Goal: Find specific page/section: Find specific page/section

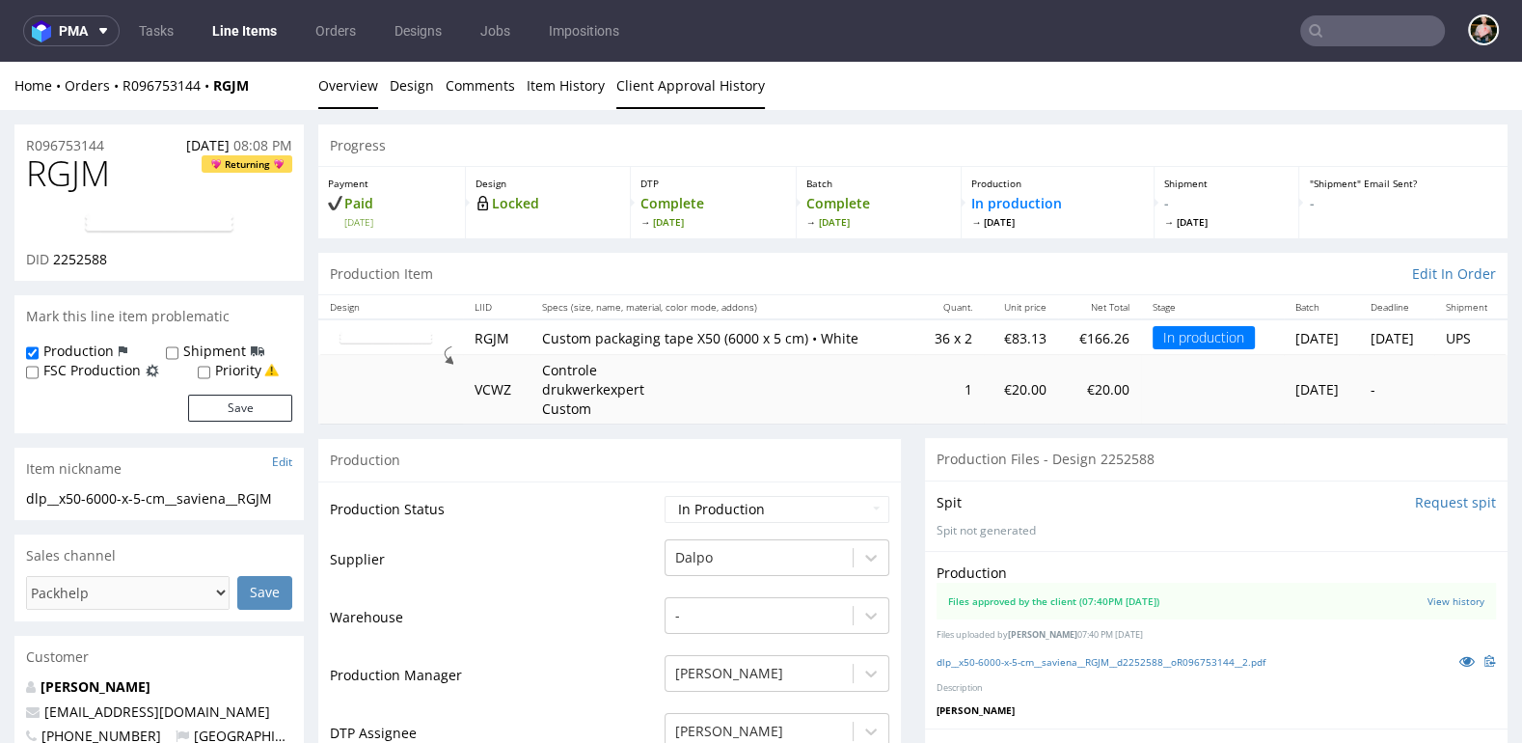
click at [641, 85] on link "Client Approval History" at bounding box center [690, 85] width 149 height 47
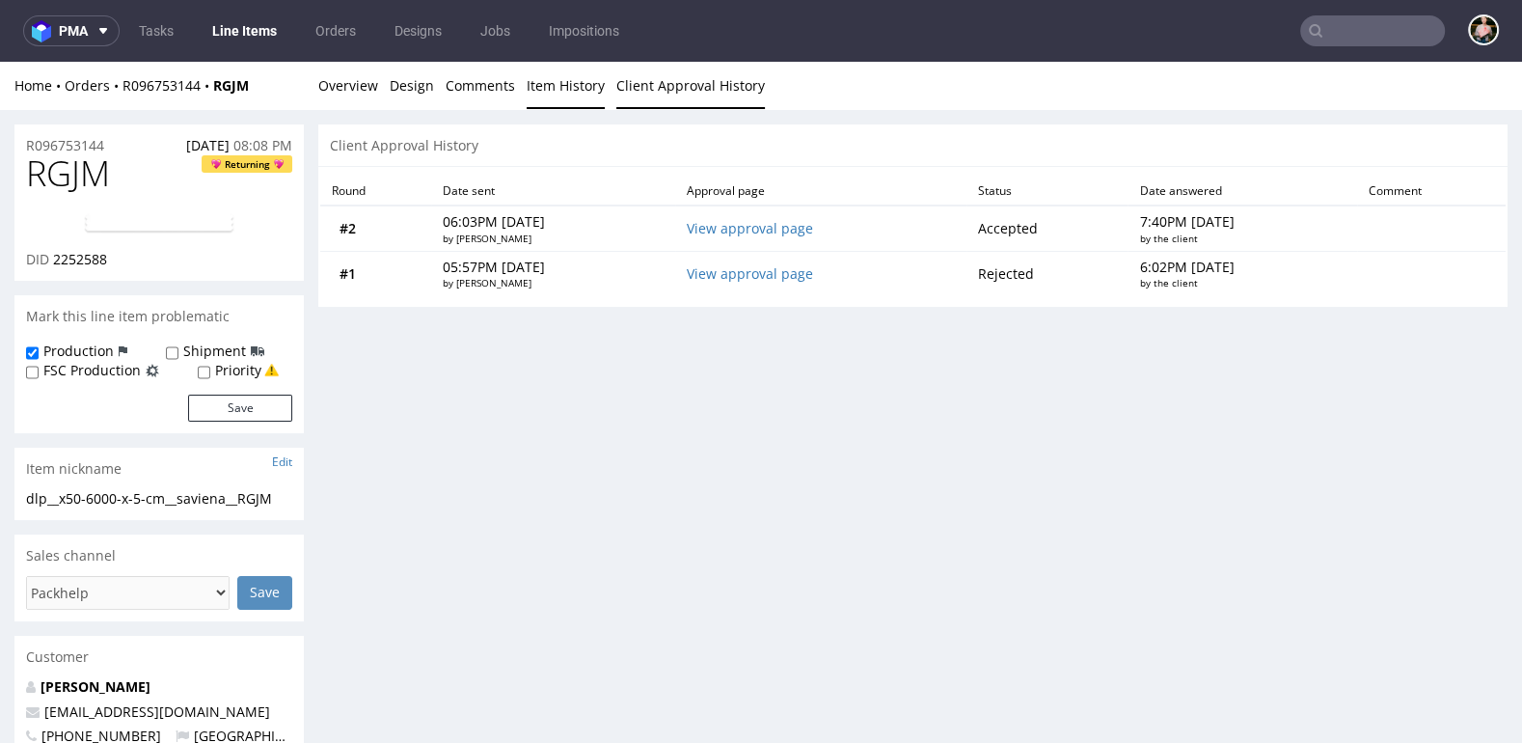
click at [557, 88] on link "Item History" at bounding box center [566, 85] width 78 height 47
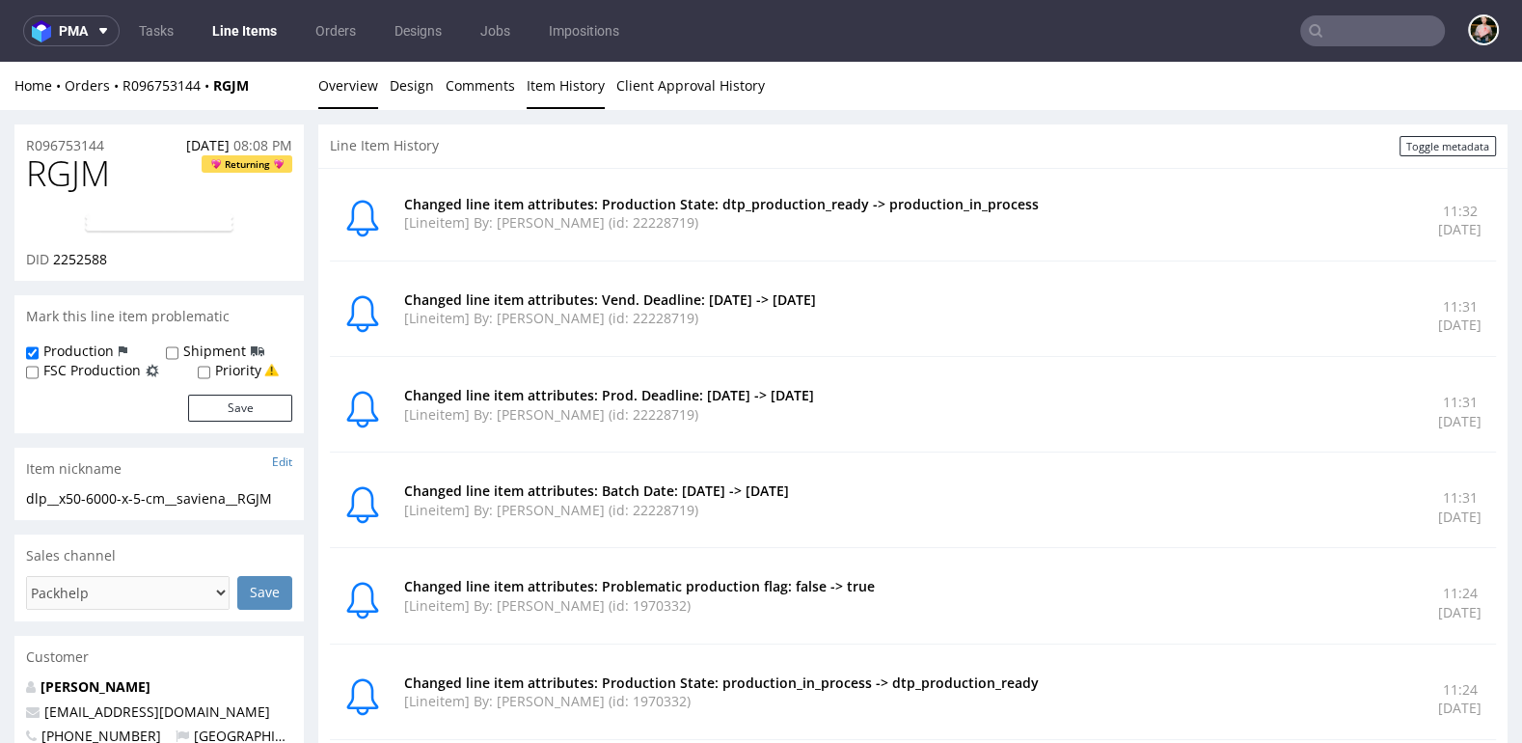
click at [320, 84] on link "Overview" at bounding box center [348, 85] width 60 height 47
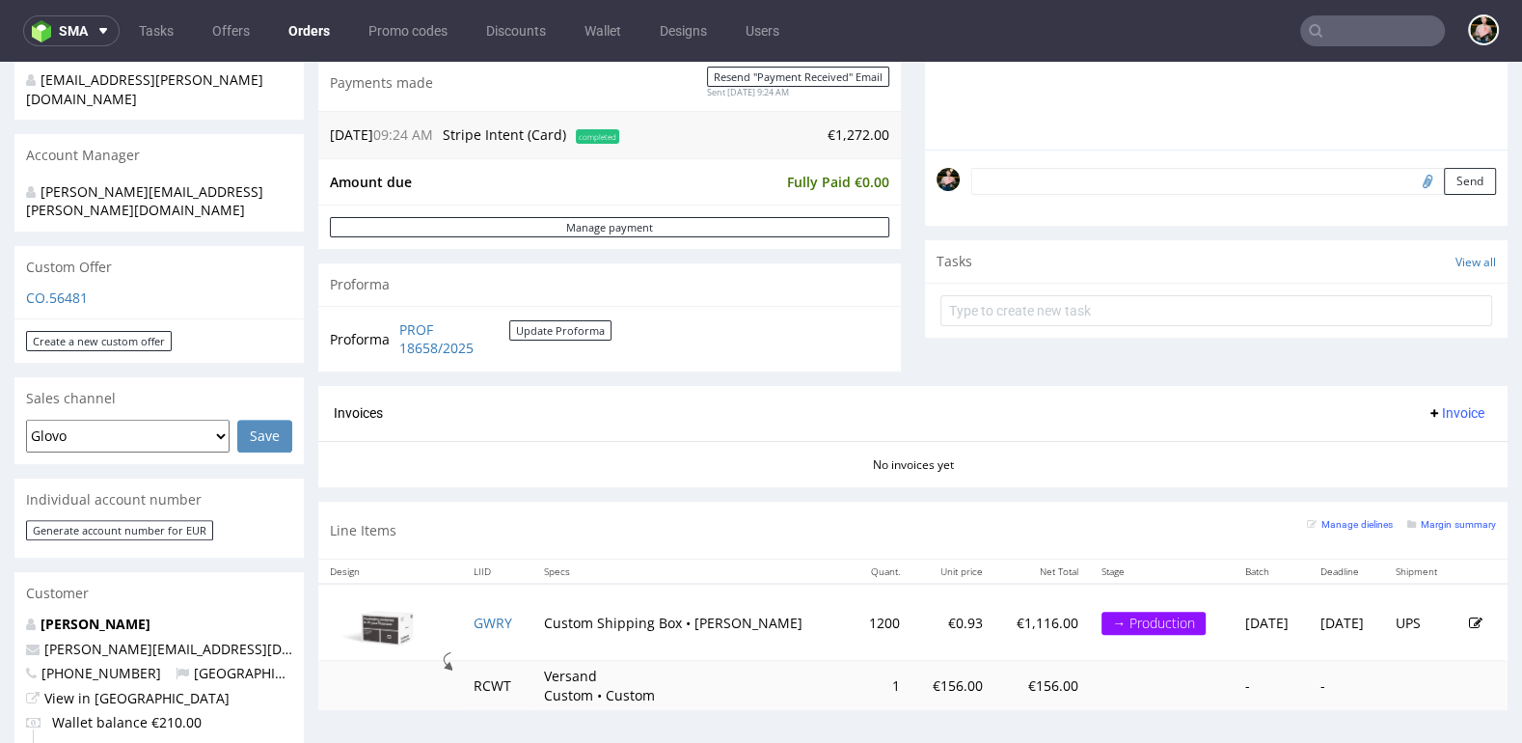
scroll to position [588, 0]
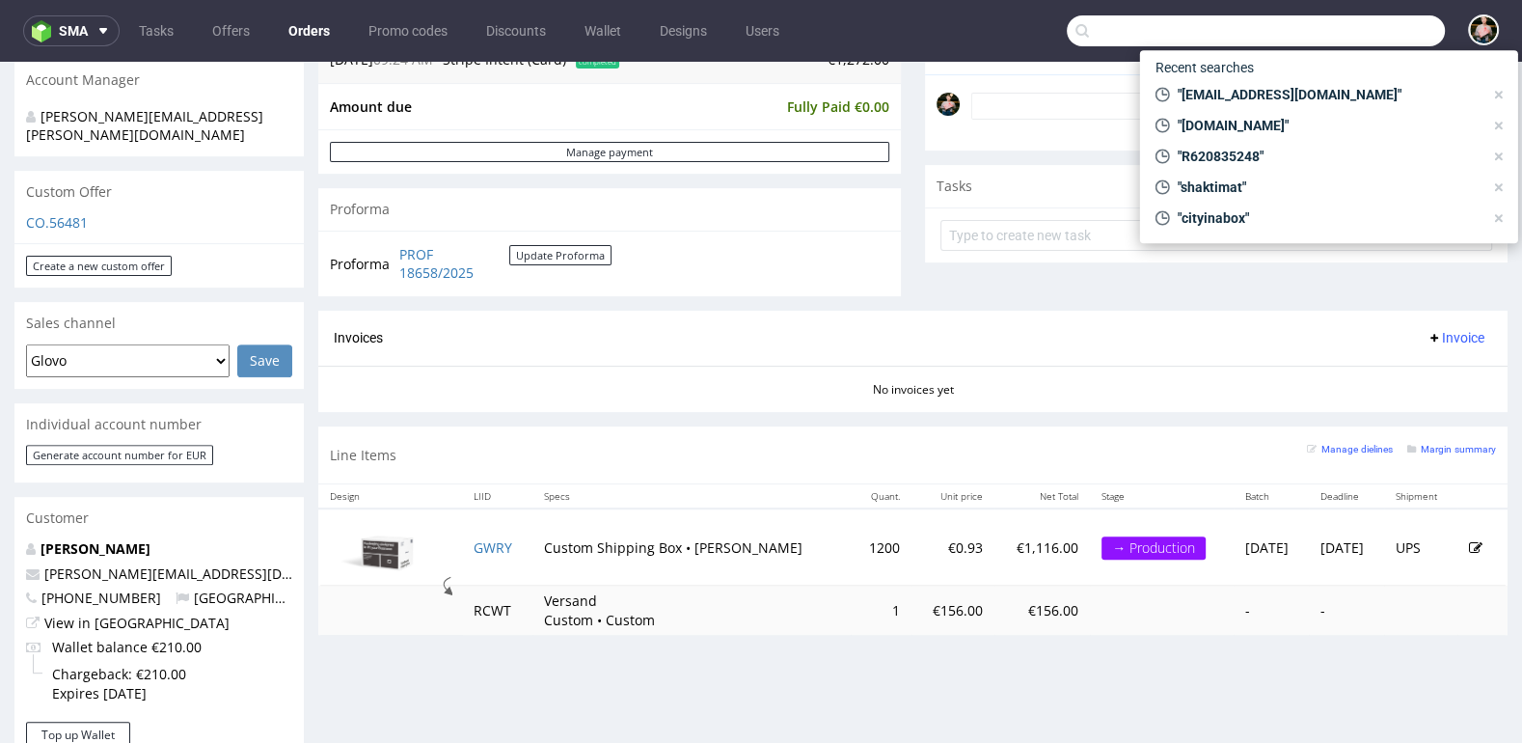
click at [1370, 31] on input "text" at bounding box center [1256, 30] width 378 height 31
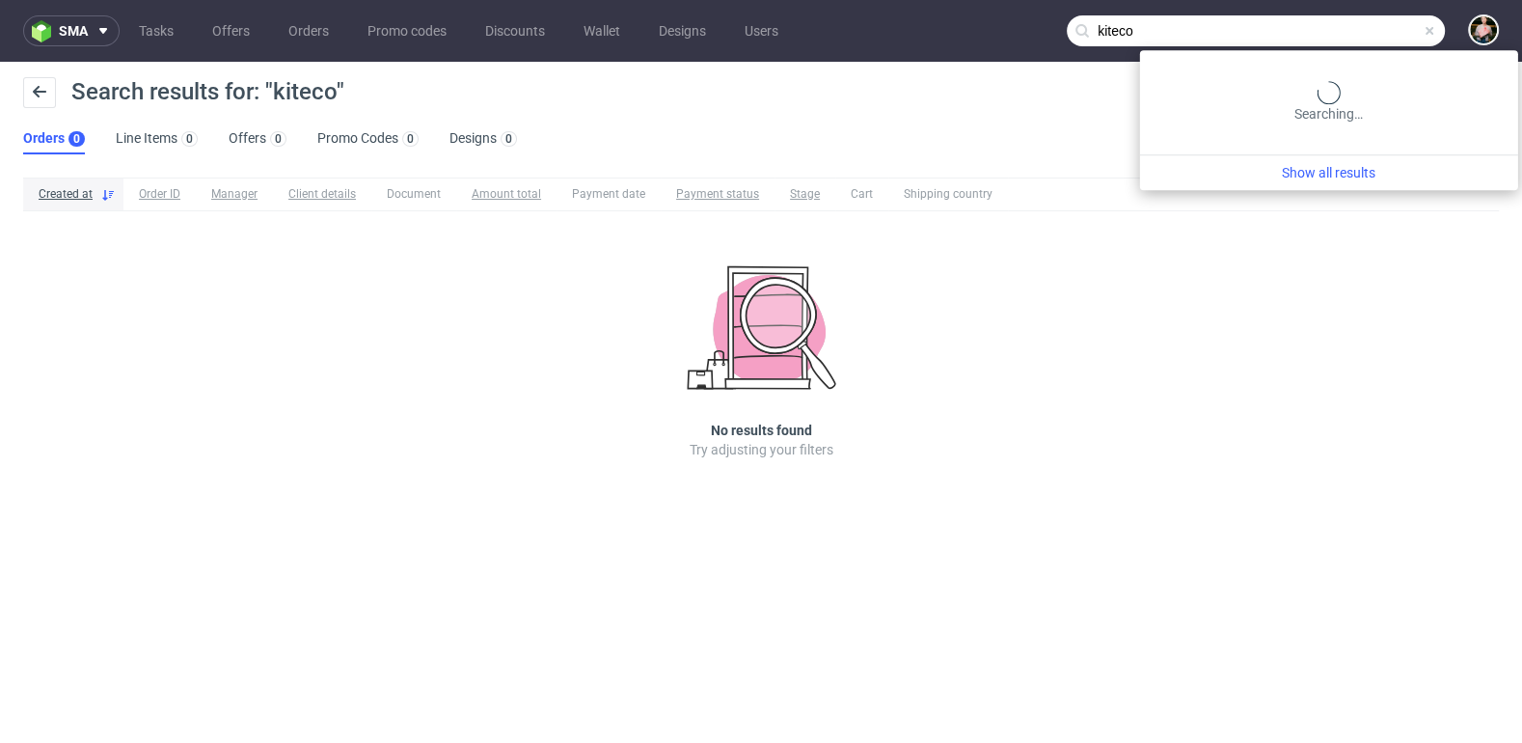
click at [1359, 35] on input "kiteco" at bounding box center [1256, 30] width 378 height 31
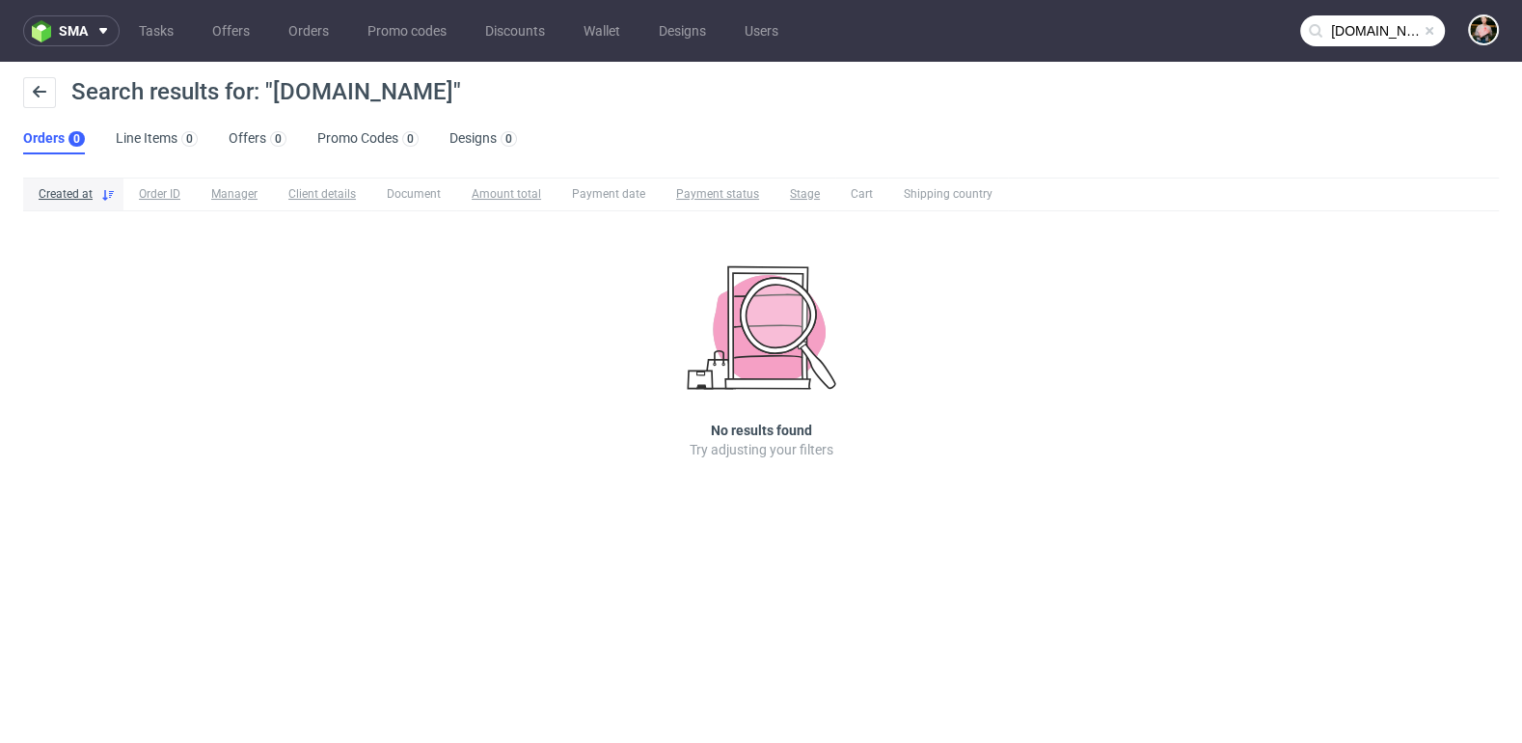
click at [1344, 23] on input "kite.co" at bounding box center [1372, 30] width 145 height 31
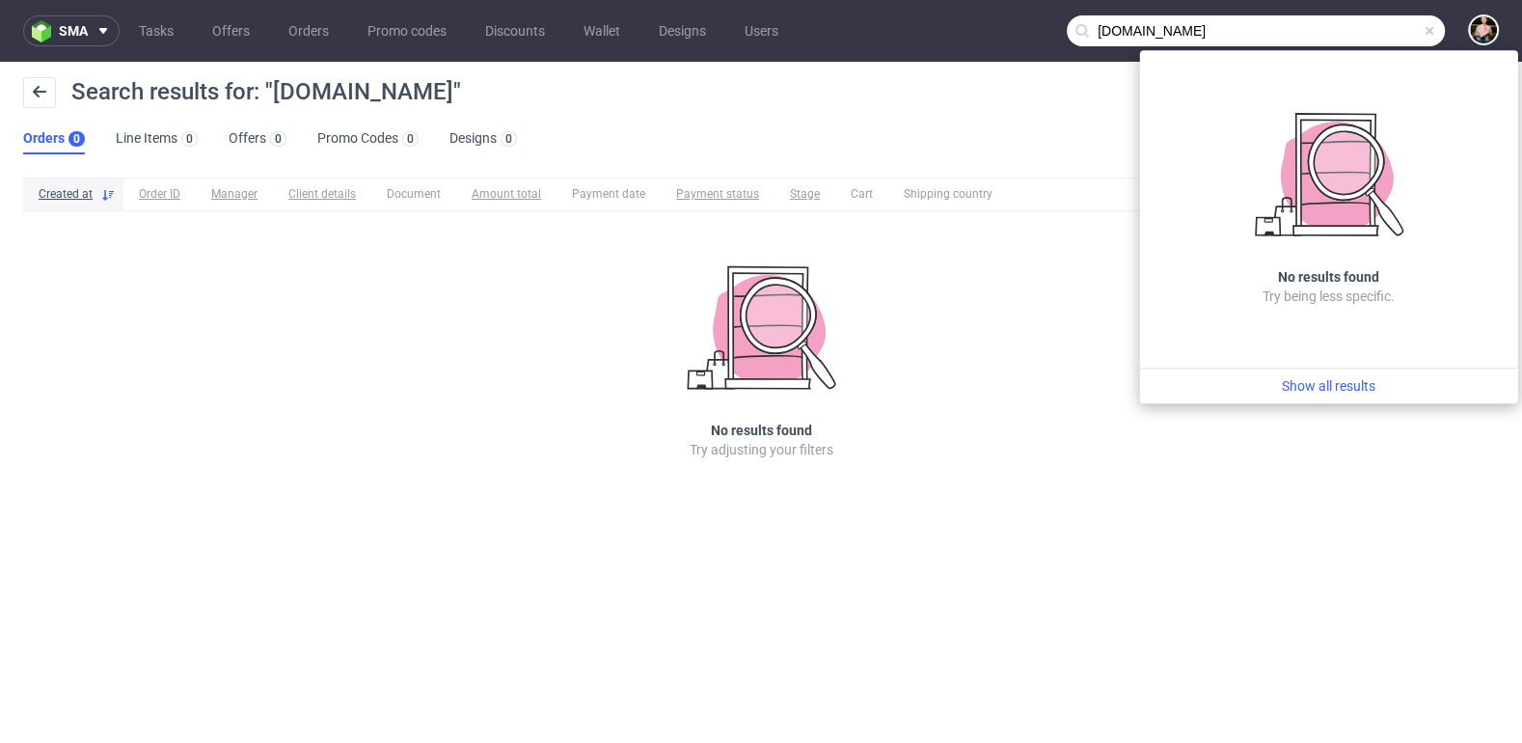
click at [1316, 35] on input "kite.co" at bounding box center [1256, 30] width 378 height 31
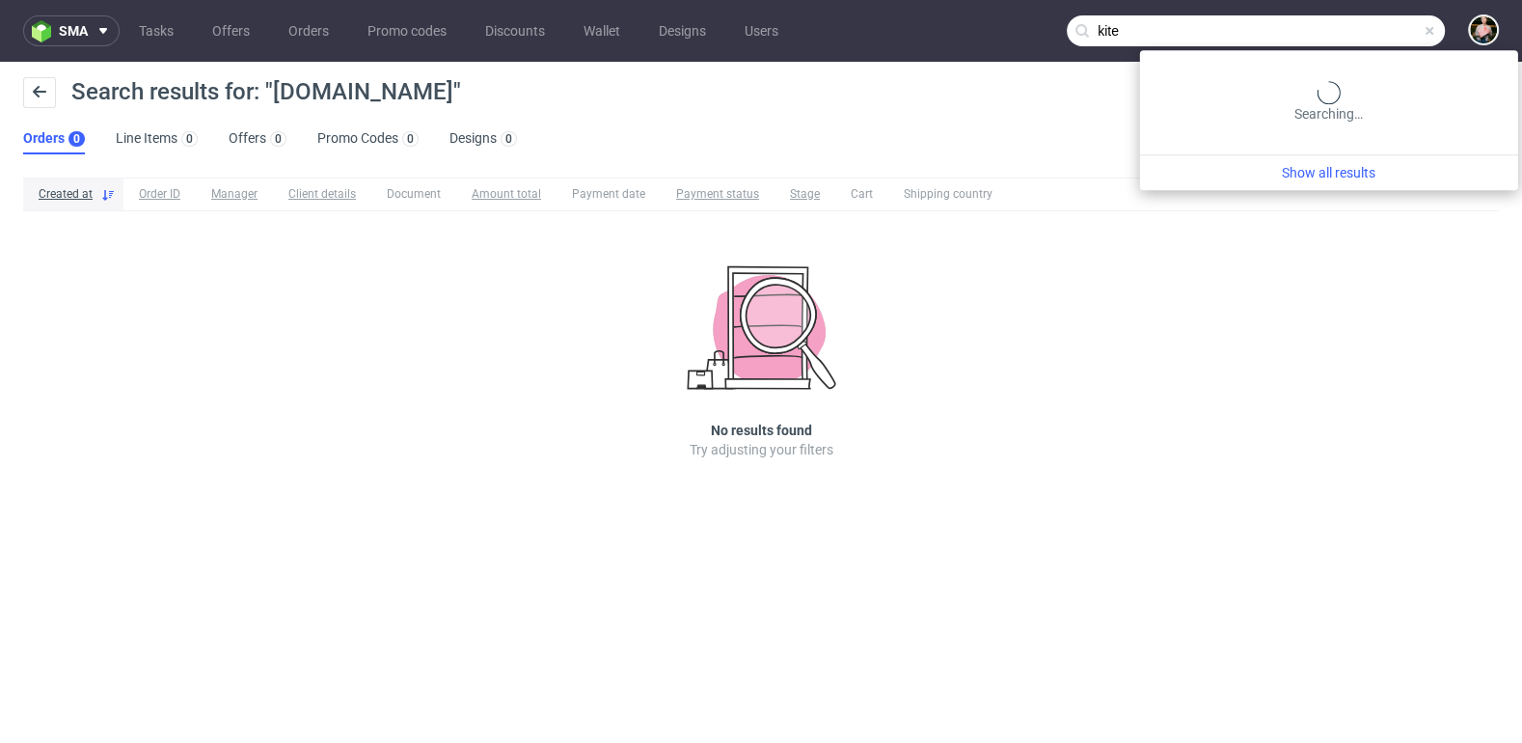
type input "kite"
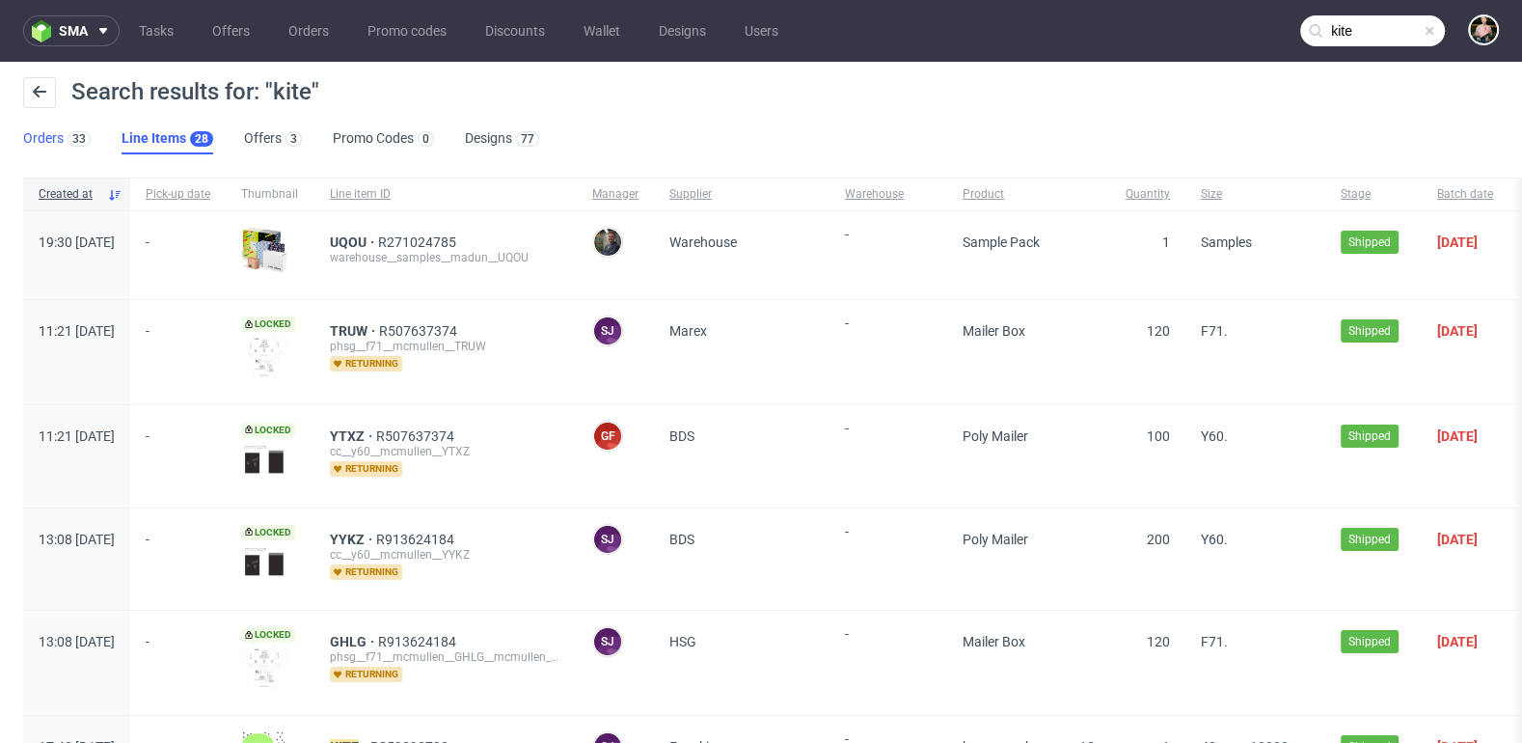
click at [51, 138] on link "Orders 33" at bounding box center [57, 138] width 68 height 31
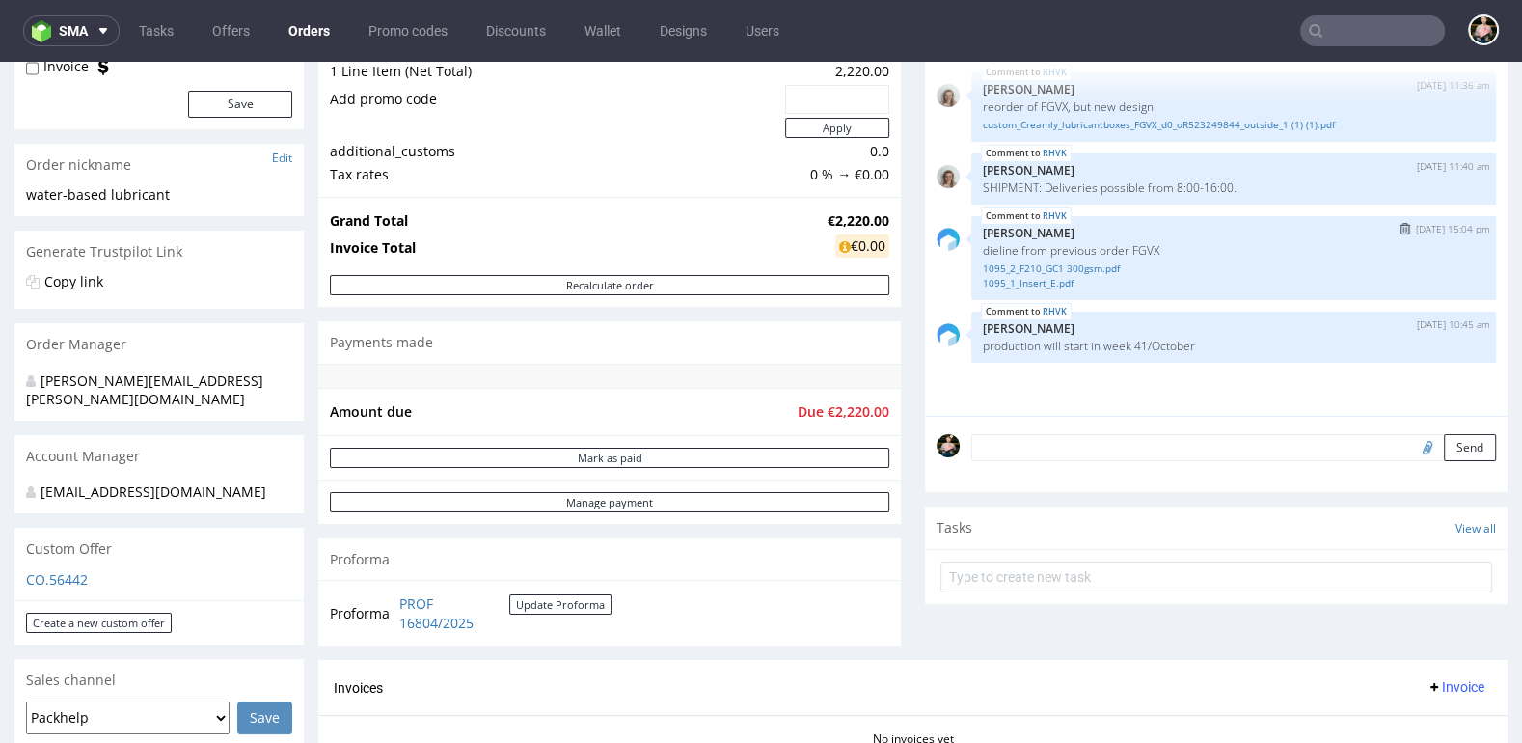
scroll to position [247, 0]
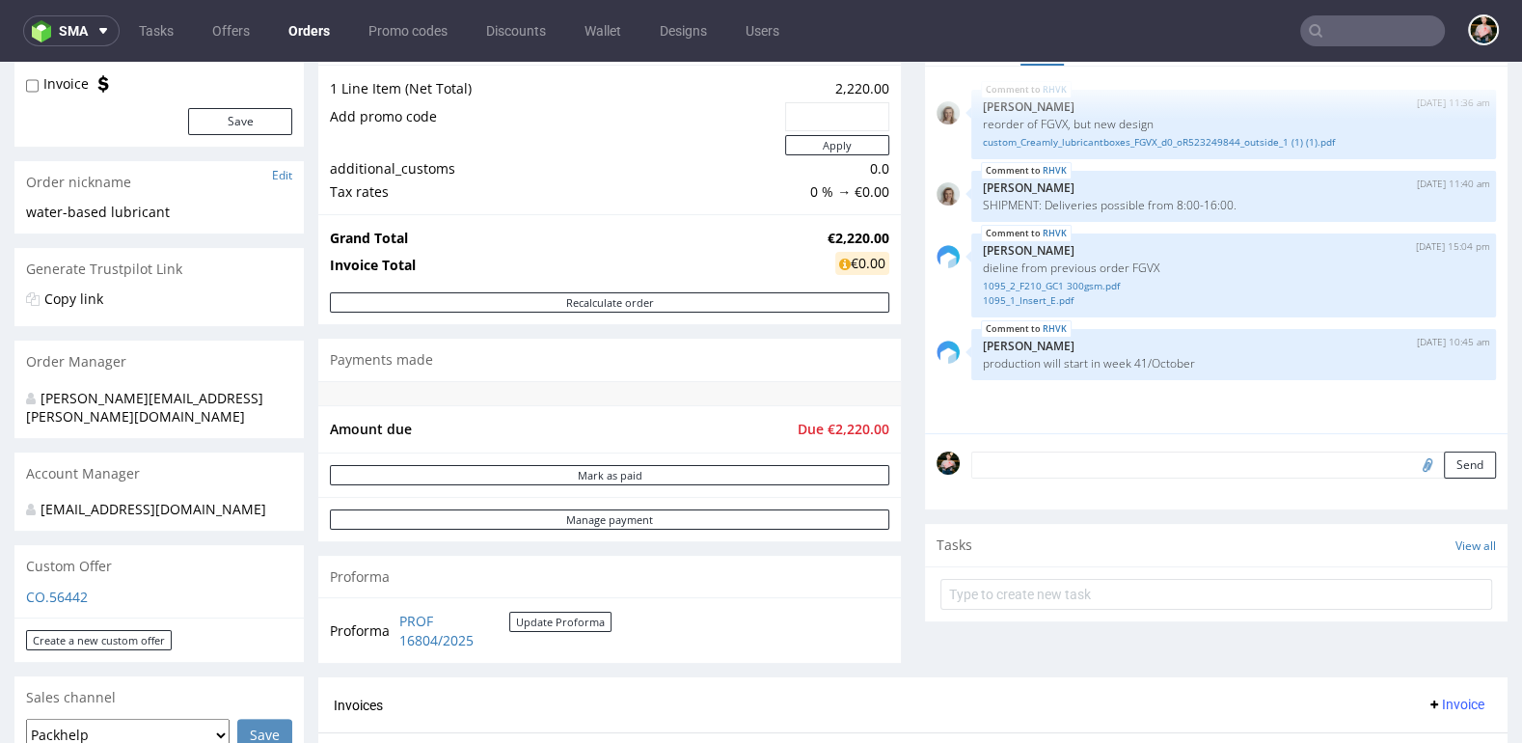
scroll to position [212, 0]
